Goal: Transaction & Acquisition: Book appointment/travel/reservation

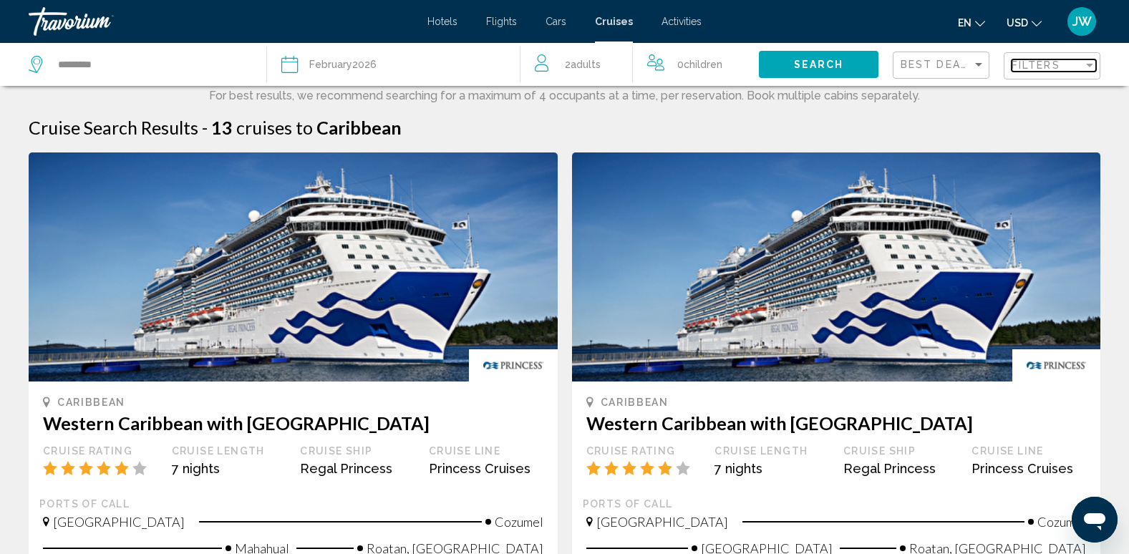
click at [1030, 68] on span "Filters" at bounding box center [1036, 64] width 49 height 11
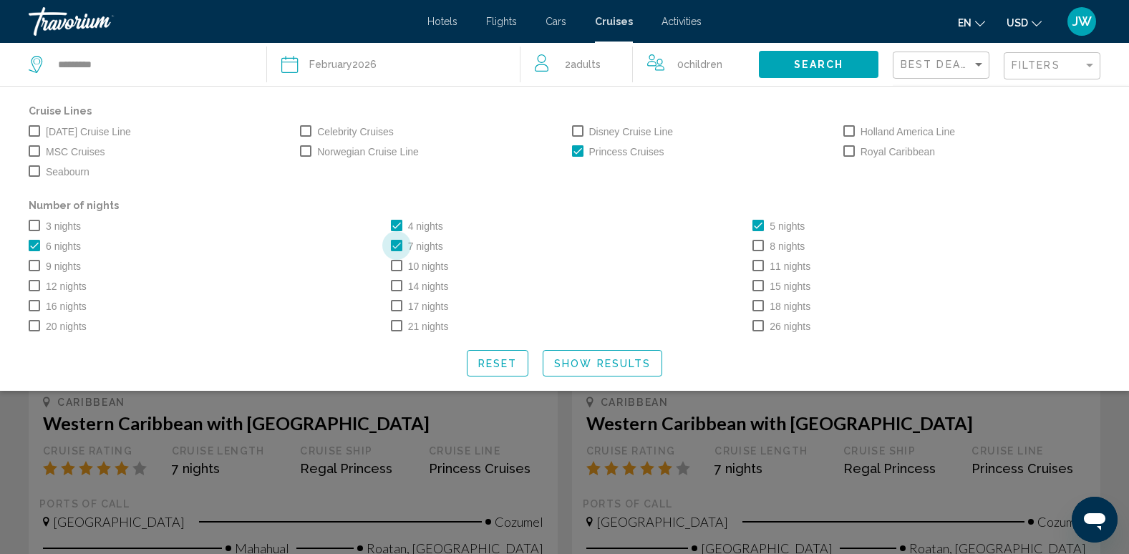
click at [398, 248] on span "Search widget" at bounding box center [396, 245] width 11 height 11
click at [576, 150] on span "Search widget" at bounding box center [577, 150] width 11 height 11
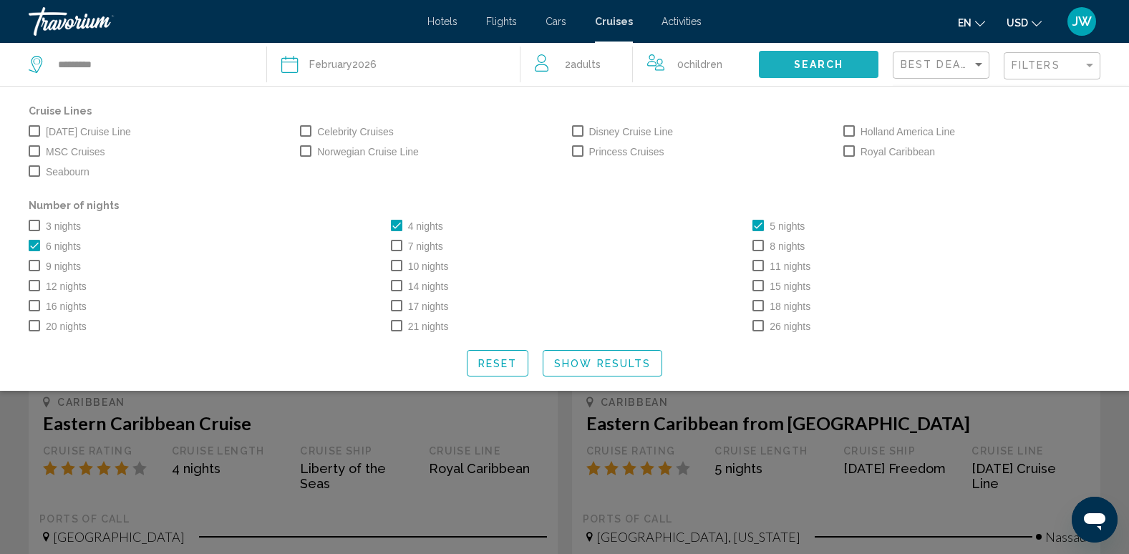
click at [833, 66] on span "Search" at bounding box center [819, 64] width 50 height 11
click at [594, 375] on button "Show Results" at bounding box center [603, 363] width 120 height 26
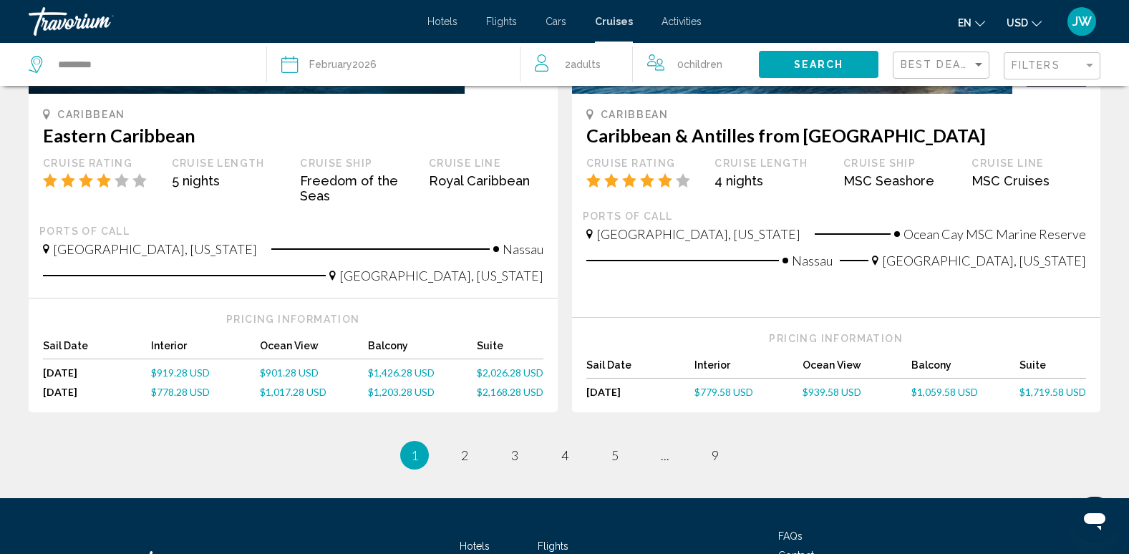
scroll to position [1575, 0]
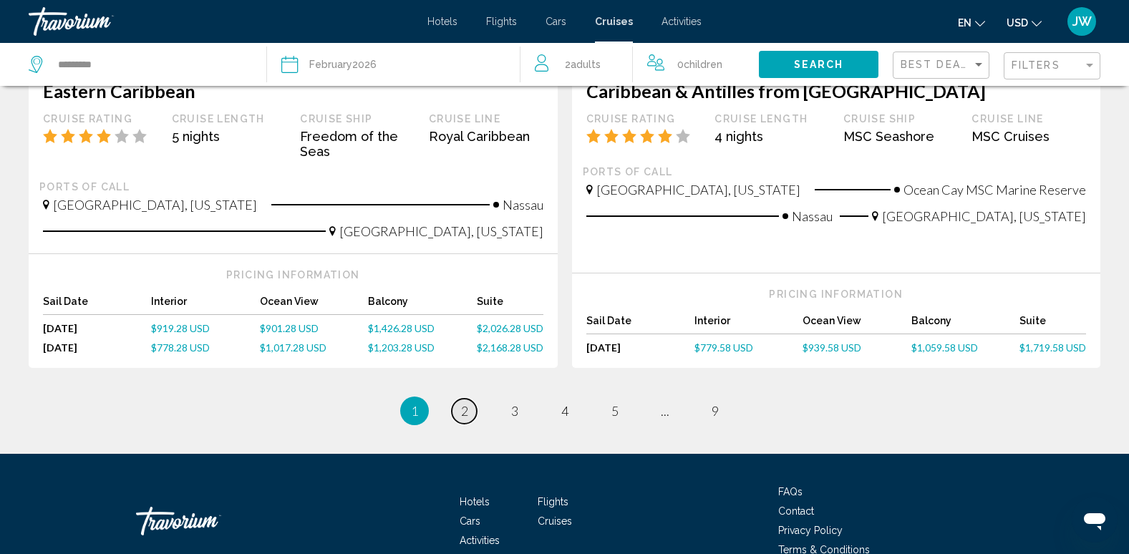
click at [466, 403] on span "2" at bounding box center [464, 411] width 7 height 16
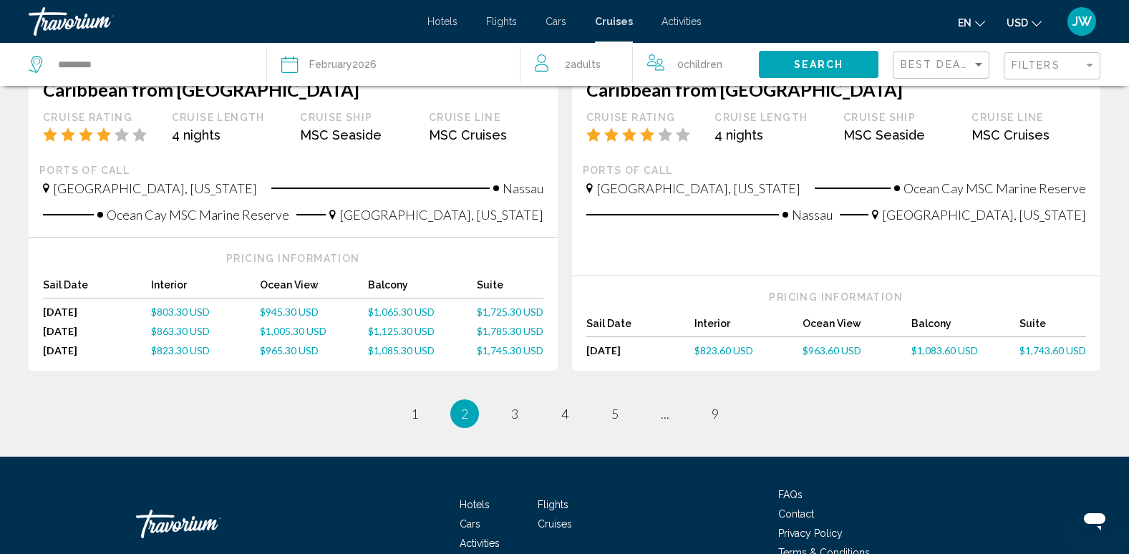
scroll to position [1564, 0]
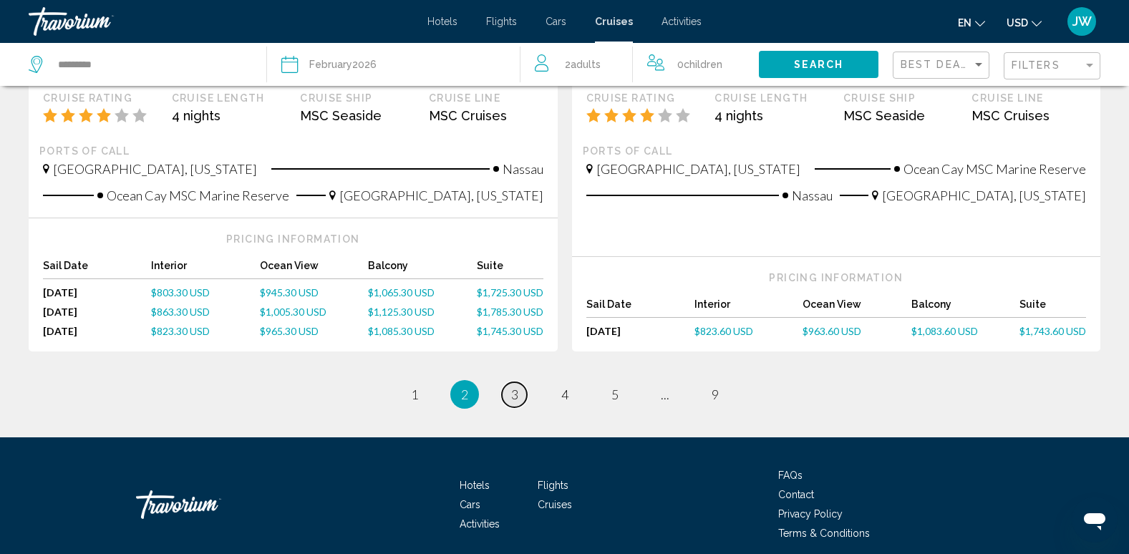
click at [513, 387] on span "3" at bounding box center [514, 395] width 7 height 16
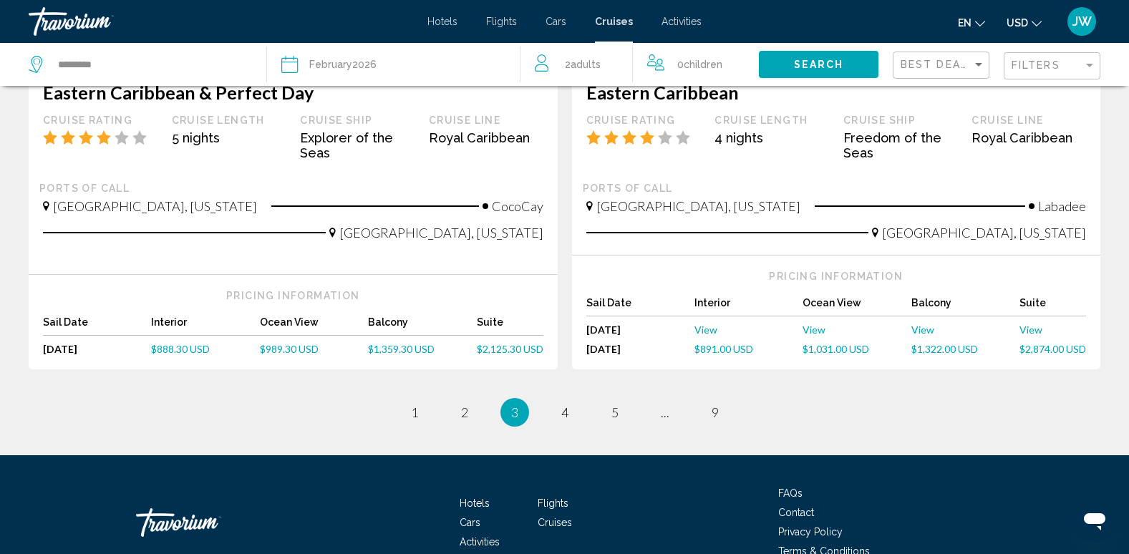
scroll to position [1575, 0]
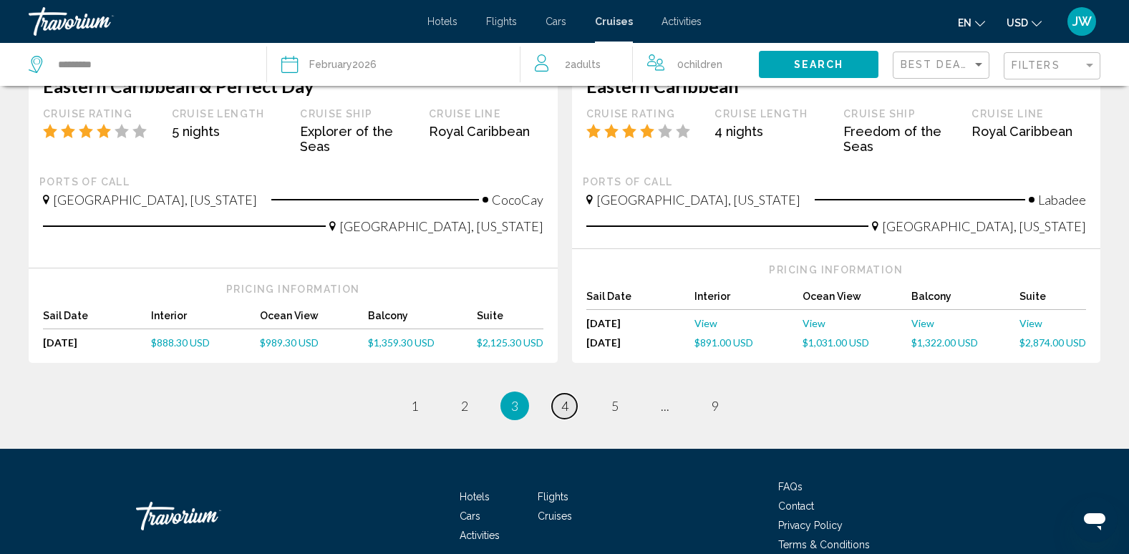
click at [561, 398] on span "4" at bounding box center [564, 406] width 7 height 16
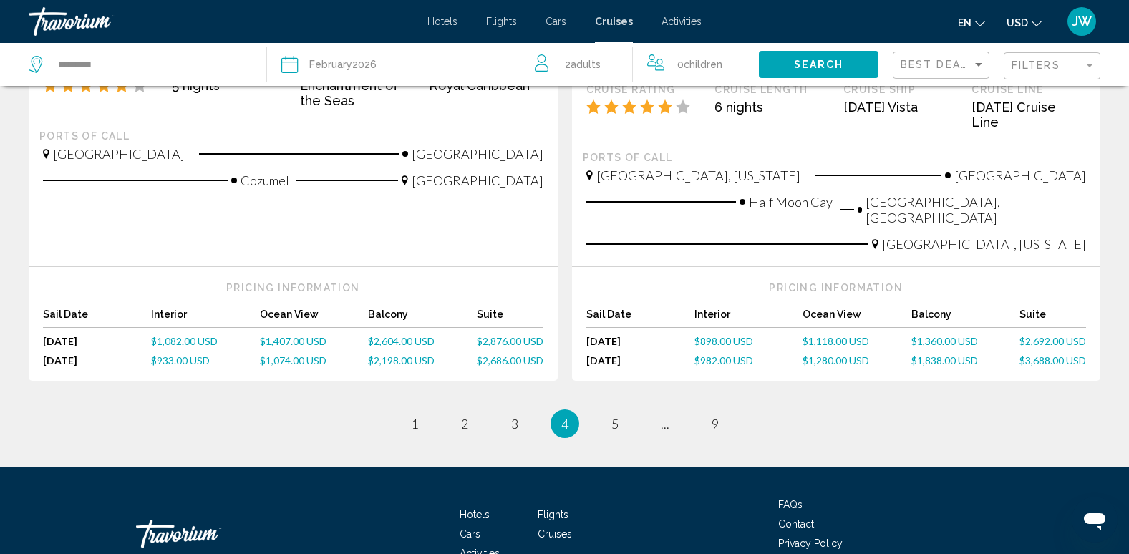
scroll to position [1645, 0]
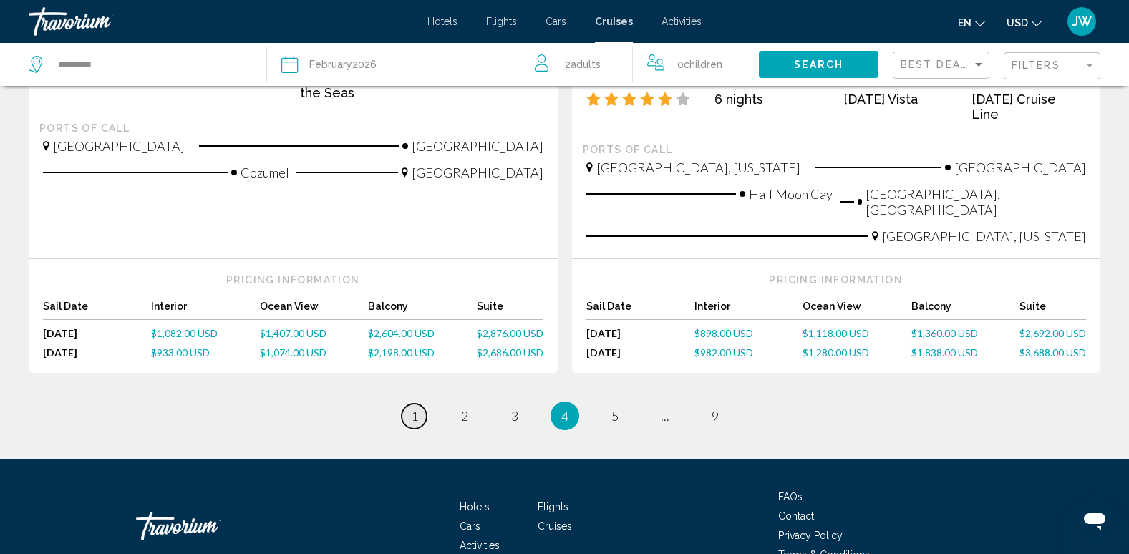
click at [414, 408] on span "1" at bounding box center [414, 416] width 7 height 16
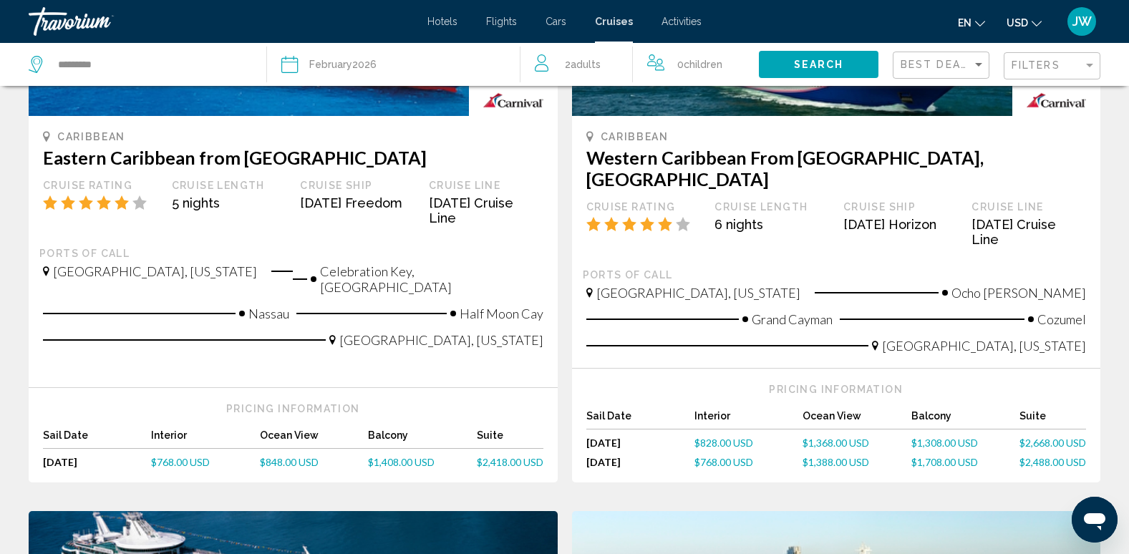
scroll to position [859, 0]
